Goal: Task Accomplishment & Management: Use online tool/utility

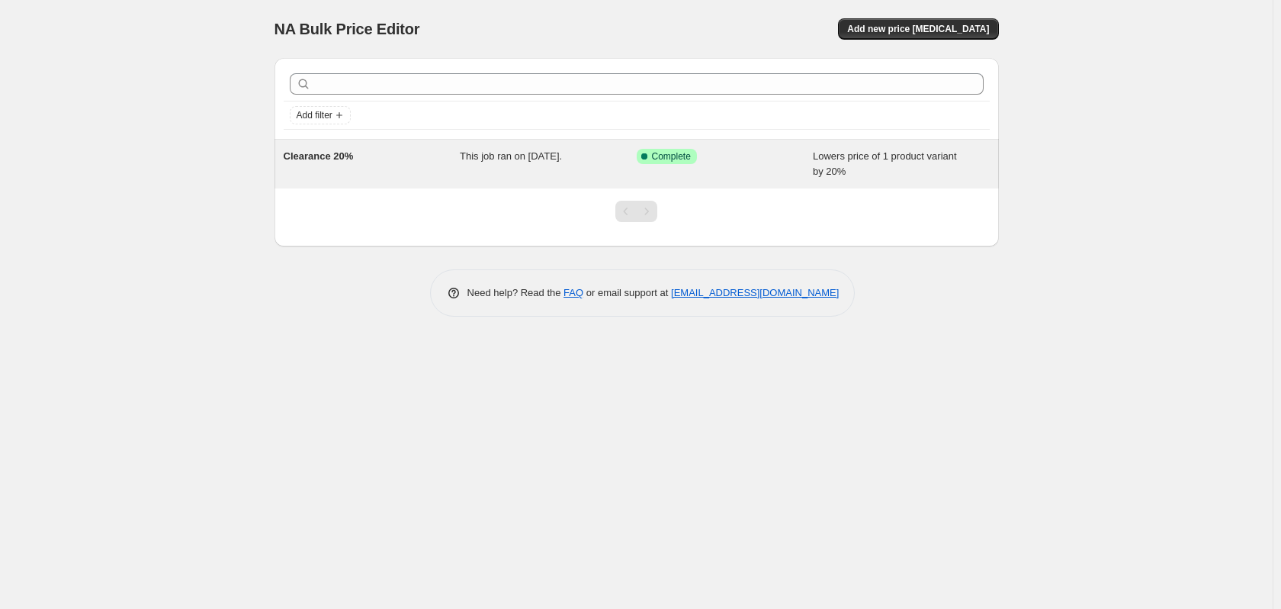
click at [415, 163] on div "Clearance 20%" at bounding box center [372, 164] width 177 height 31
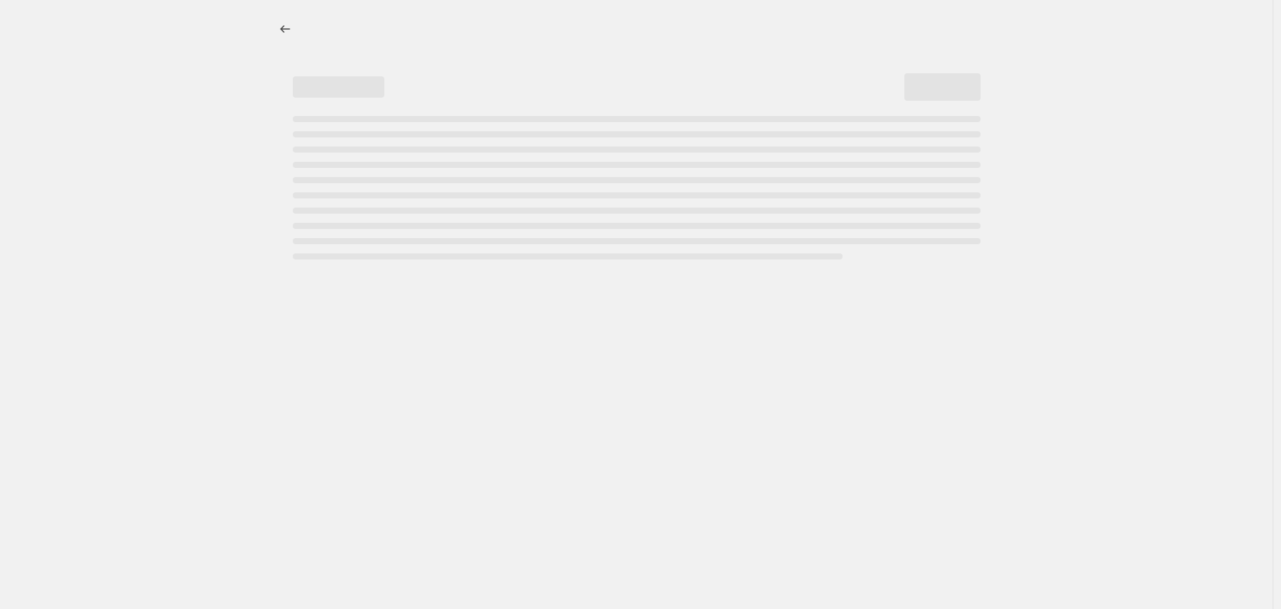
select select "percentage"
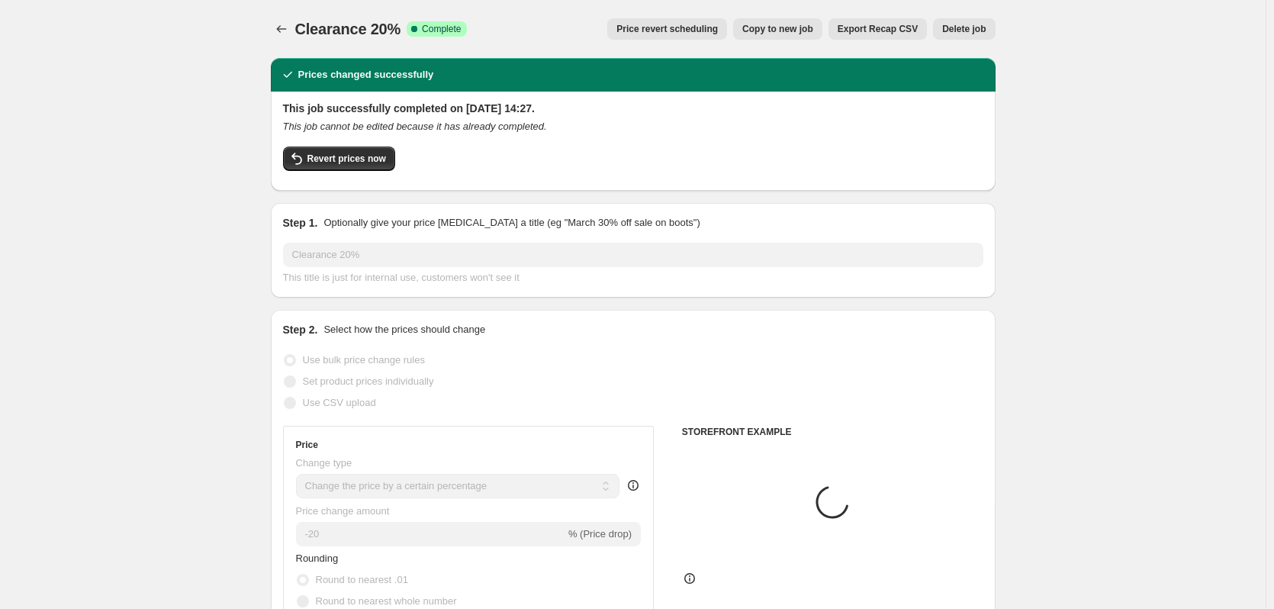
select select "collection"
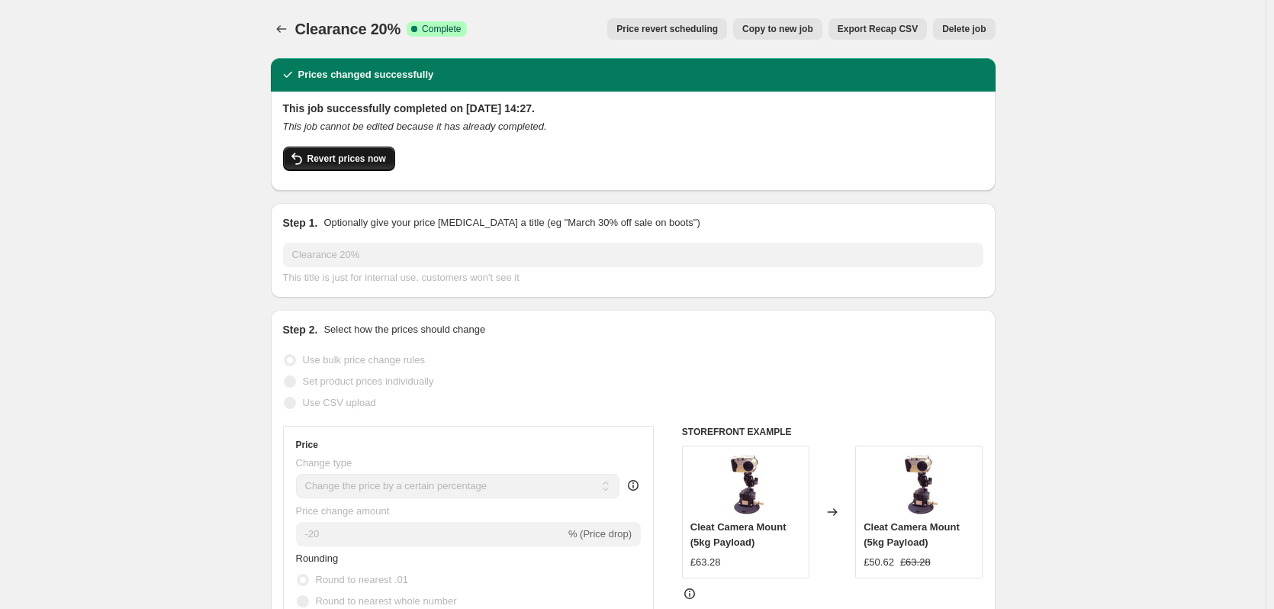
click at [371, 159] on span "Revert prices now" at bounding box center [346, 159] width 79 height 12
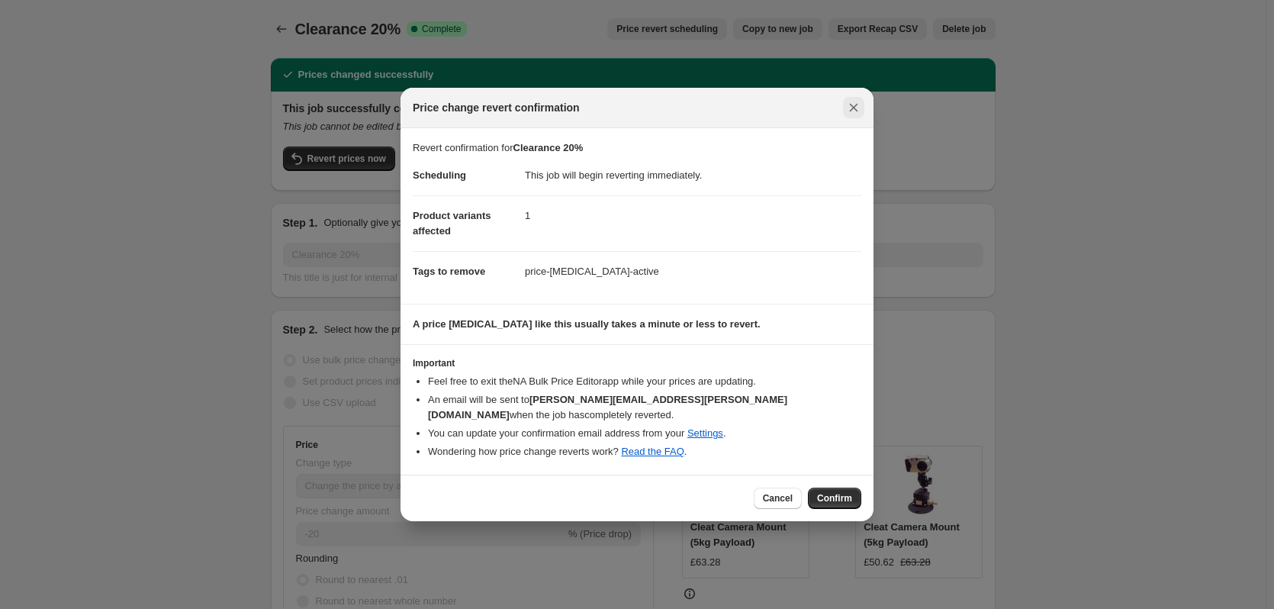
click at [854, 104] on icon "Close" at bounding box center [853, 107] width 15 height 15
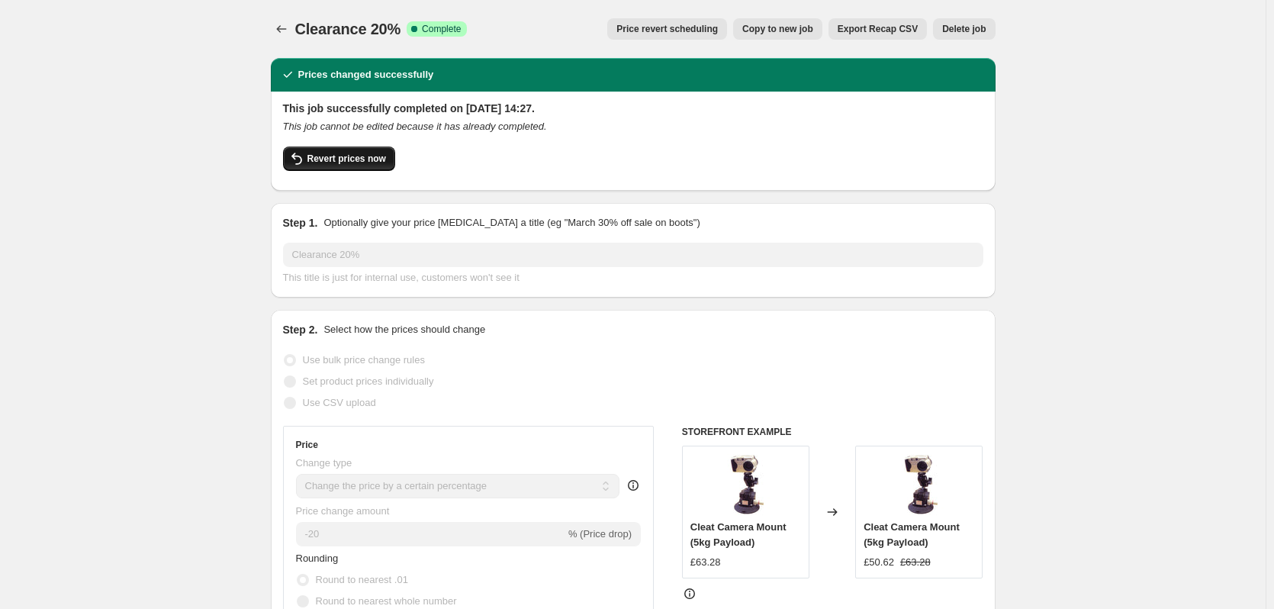
click at [369, 152] on button "Revert prices now" at bounding box center [339, 158] width 112 height 24
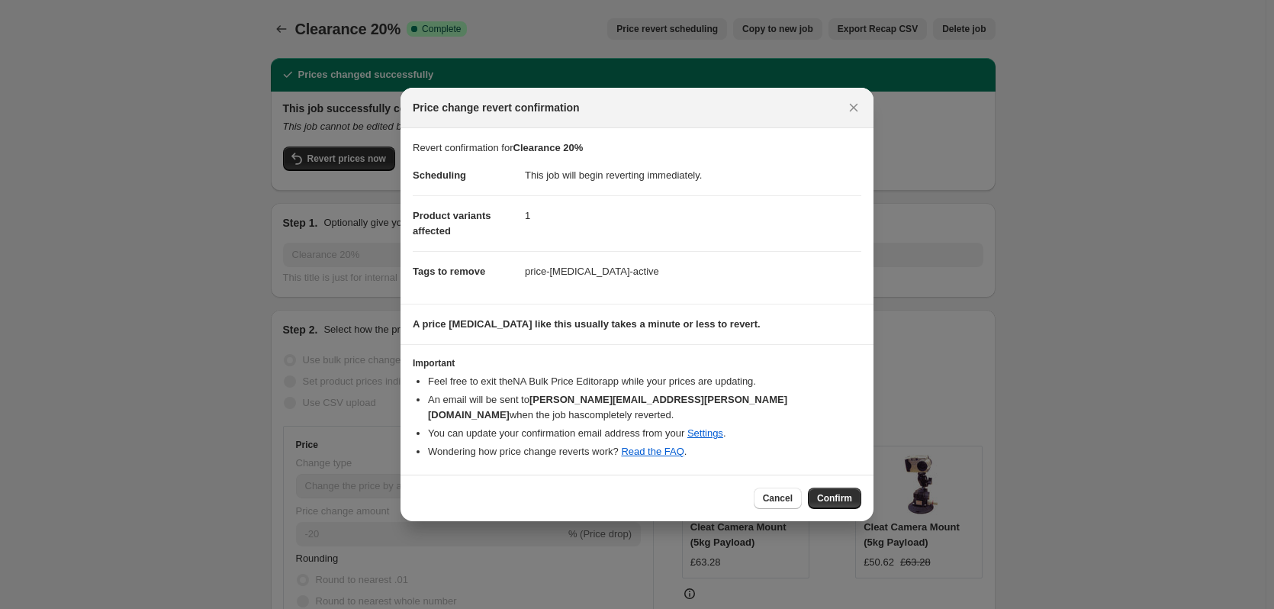
click at [467, 270] on span "Tags to remove" at bounding box center [449, 270] width 72 height 11
click at [510, 276] on dt "Tags to remove" at bounding box center [469, 271] width 112 height 40
click at [850, 101] on icon "Close" at bounding box center [853, 107] width 15 height 15
